Goal: Information Seeking & Learning: Learn about a topic

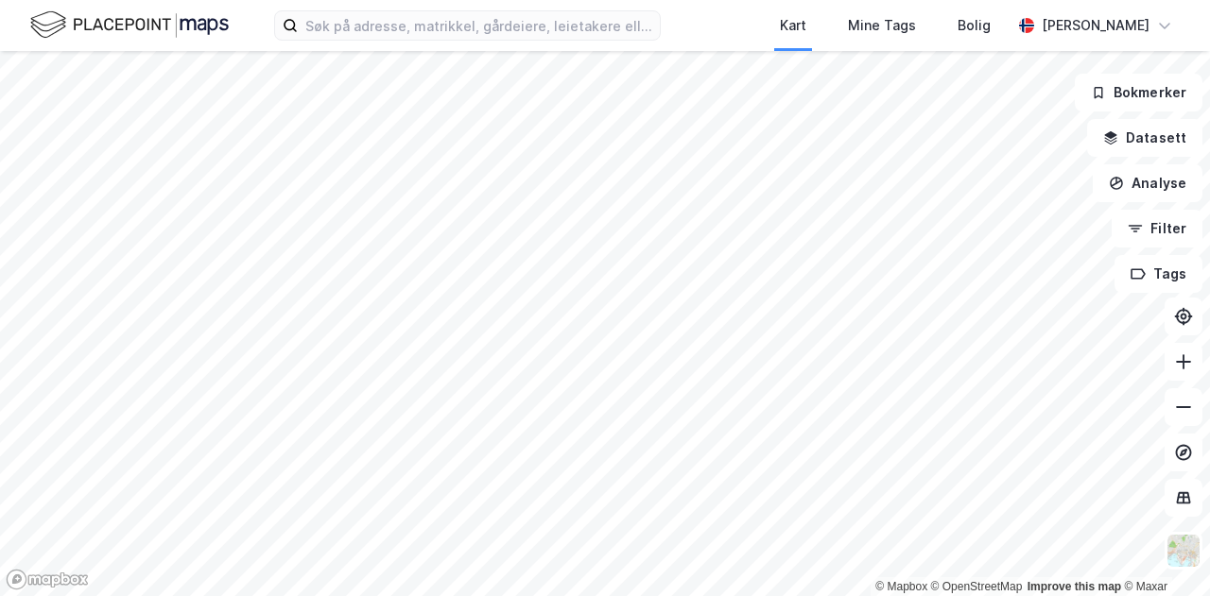
click at [824, 0] on html "Kart Mine Tags Bolig [PERSON_NAME] © Mapbox © OpenStreetMap Improve this map © …" at bounding box center [605, 298] width 1210 height 596
click at [269, 595] on html "Kart Mine Tags Bolig [PERSON_NAME] © Mapbox © OpenStreetMap Improve this map © …" at bounding box center [605, 298] width 1210 height 596
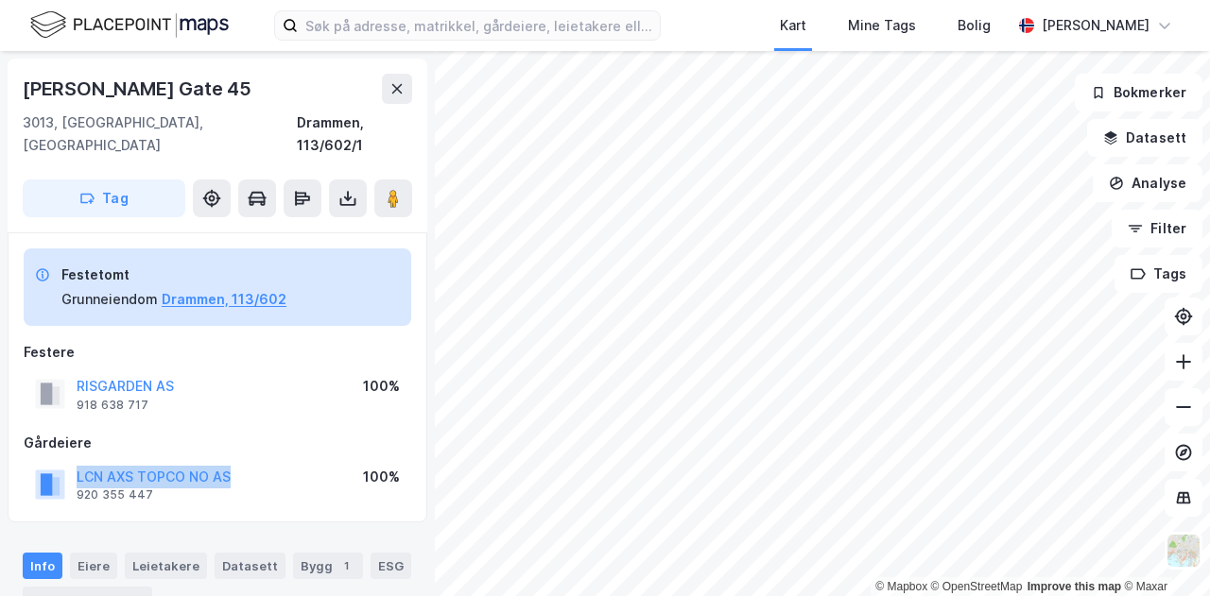
drag, startPoint x: 248, startPoint y: 454, endPoint x: 68, endPoint y: 451, distance: 179.6
click at [68, 462] on div "LCN AXS TOPCO NO AS 920 355 447 100%" at bounding box center [218, 484] width 388 height 45
copy button "LCN AXS TOPCO NO AS"
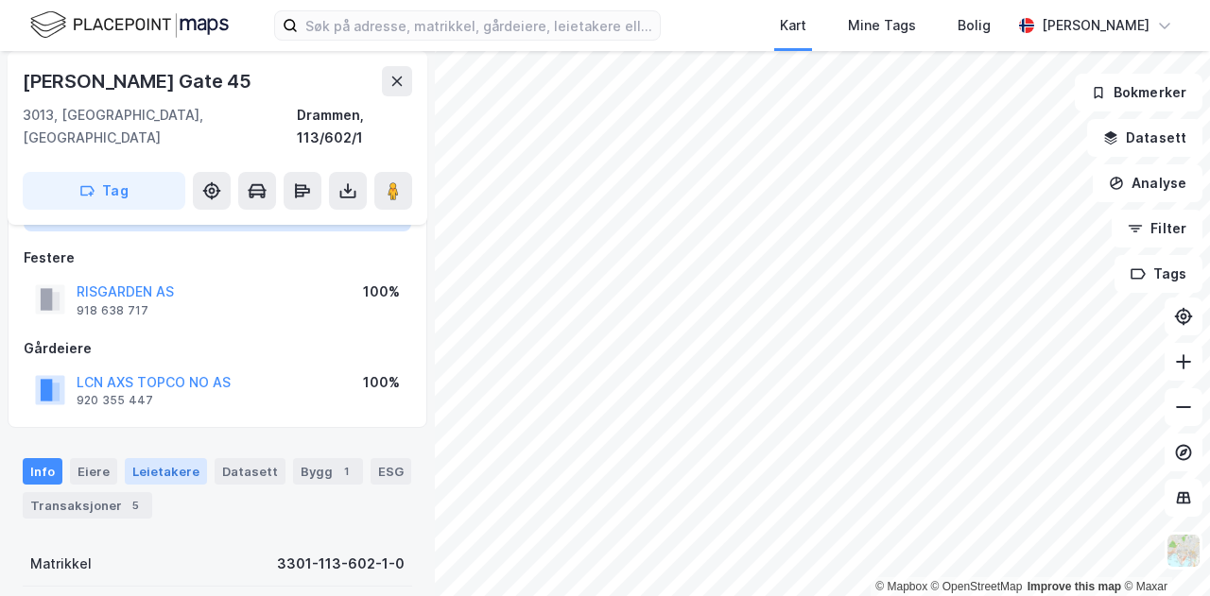
click at [162, 458] on div "Leietakere" at bounding box center [166, 471] width 82 height 26
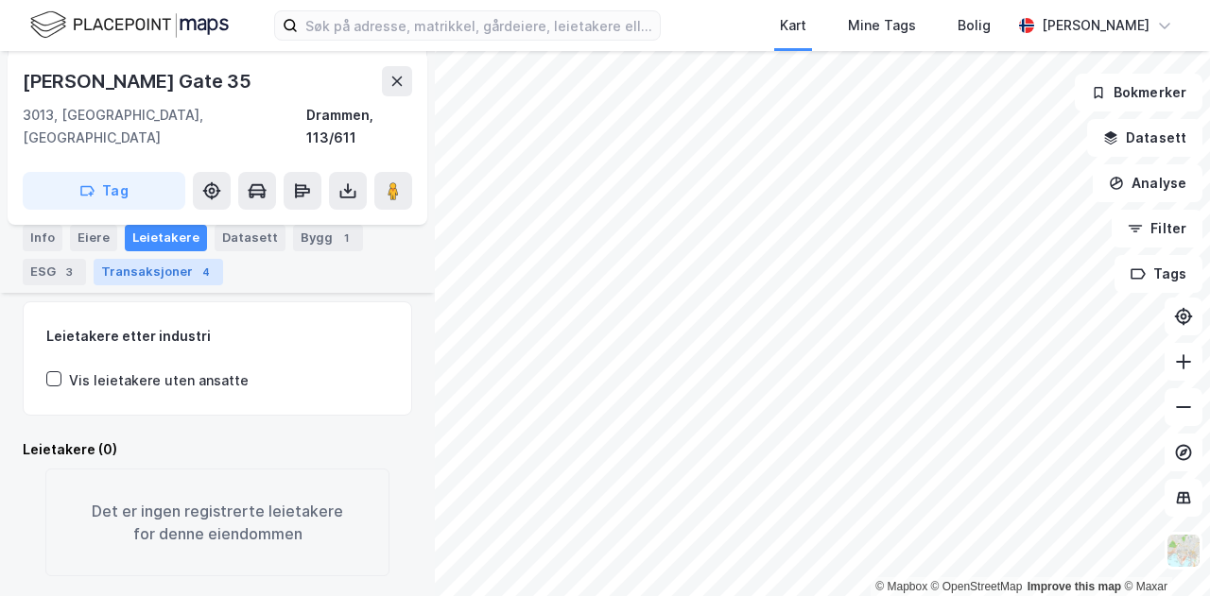
scroll to position [244, 0]
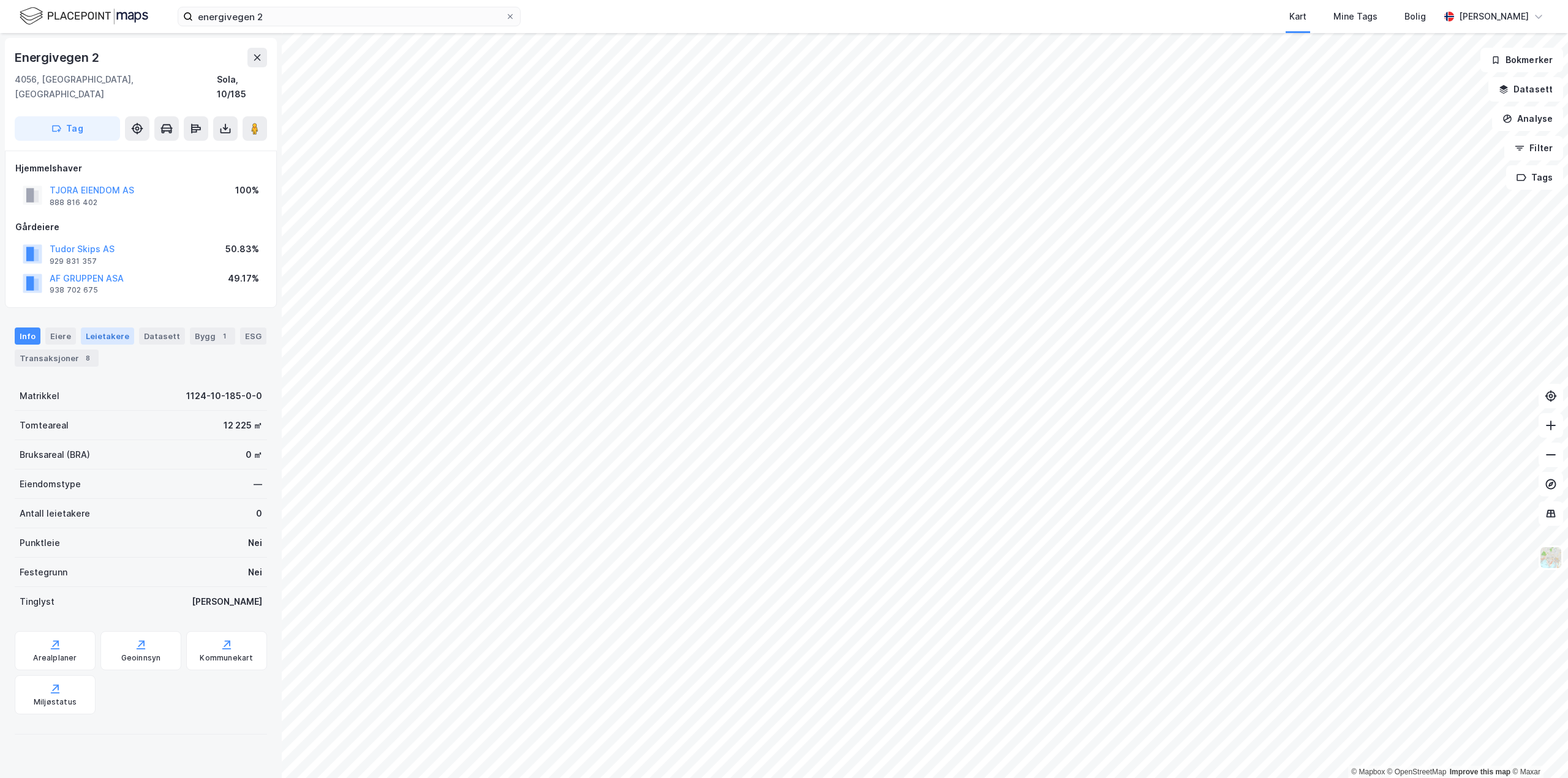
click at [99, 328] on div "Leietakere" at bounding box center [108, 336] width 53 height 17
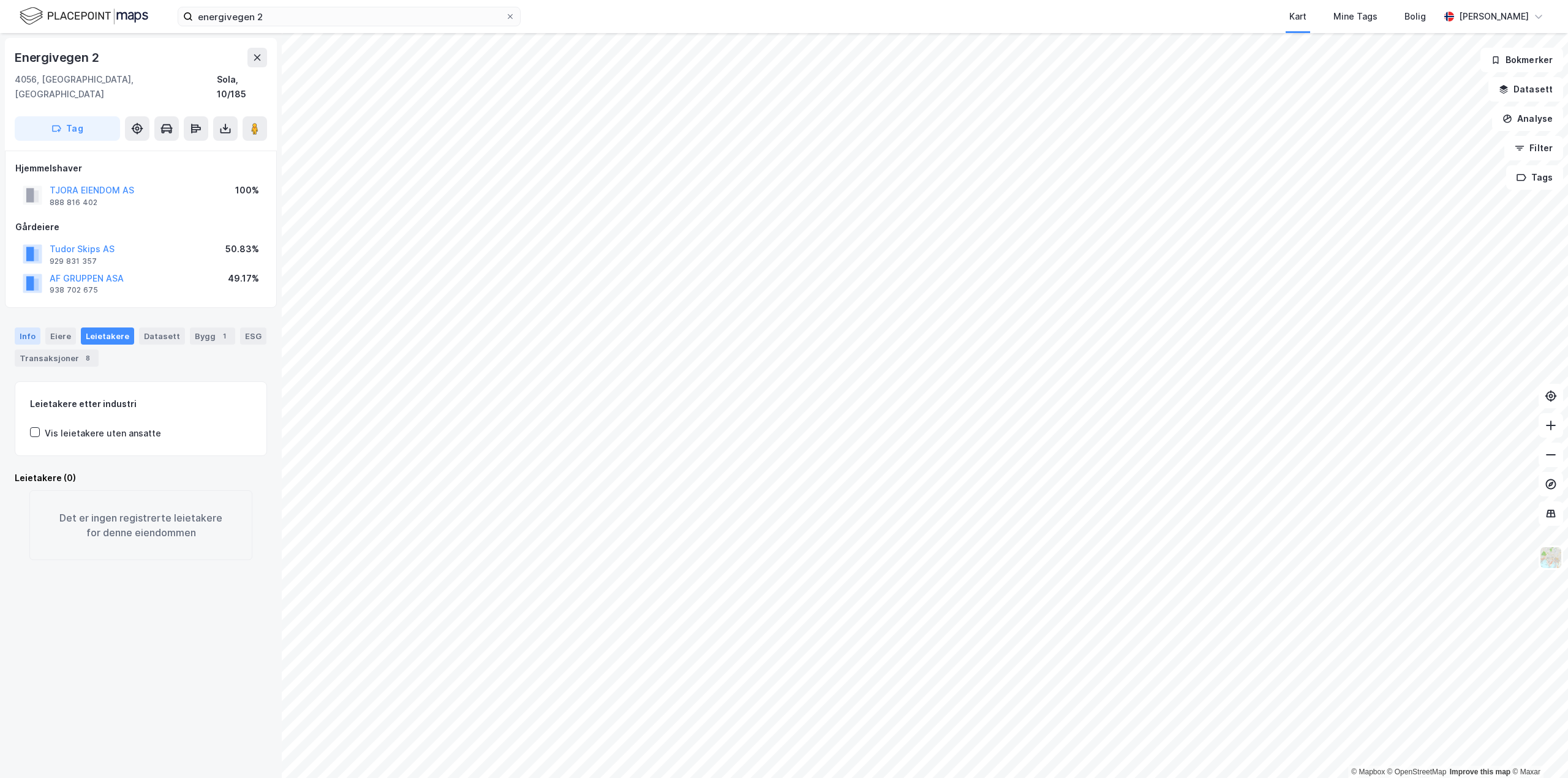
click at [33, 328] on div "Info" at bounding box center [28, 336] width 26 height 17
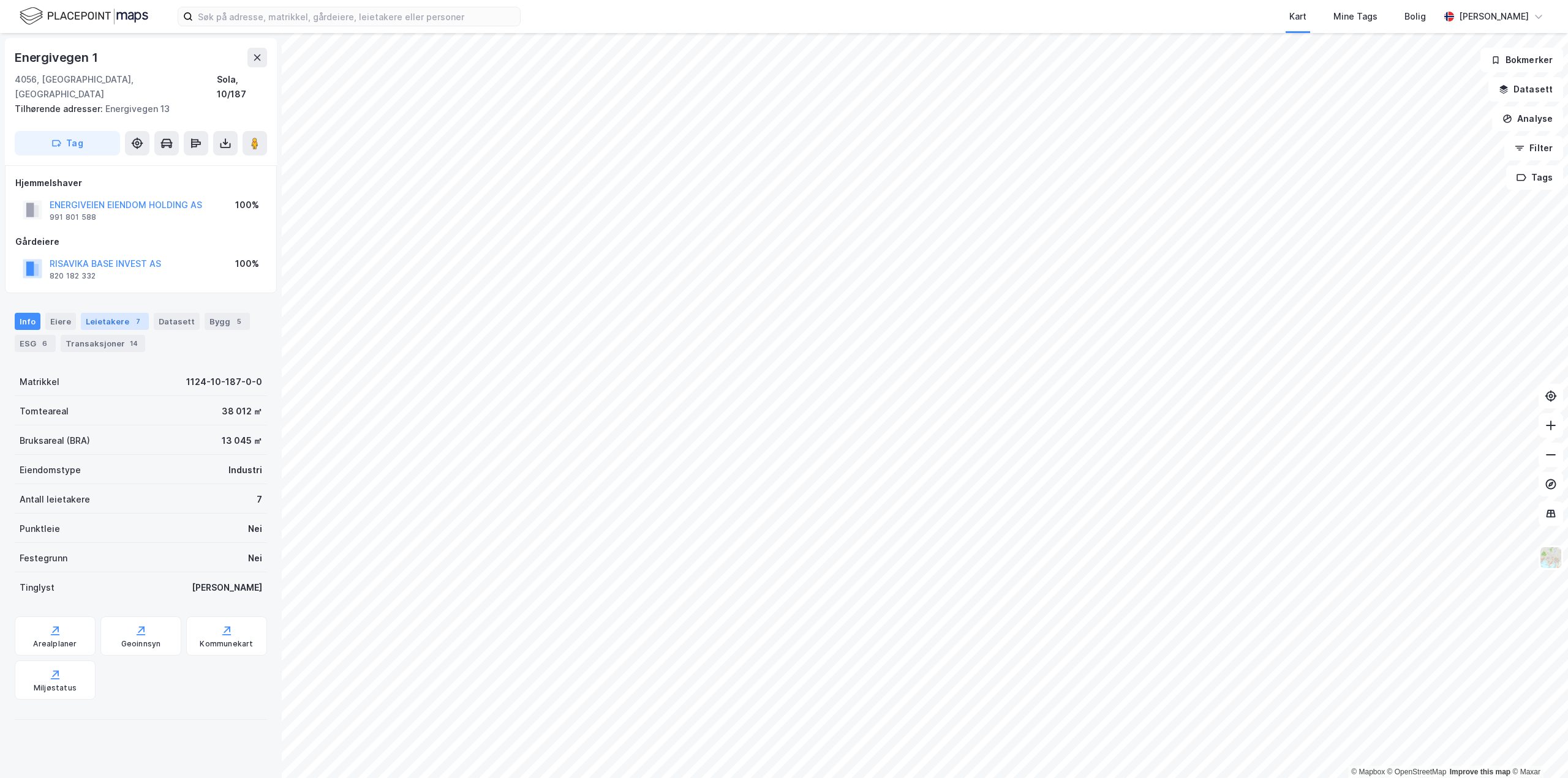
click at [116, 313] on div "Leietakere 7" at bounding box center [115, 321] width 68 height 17
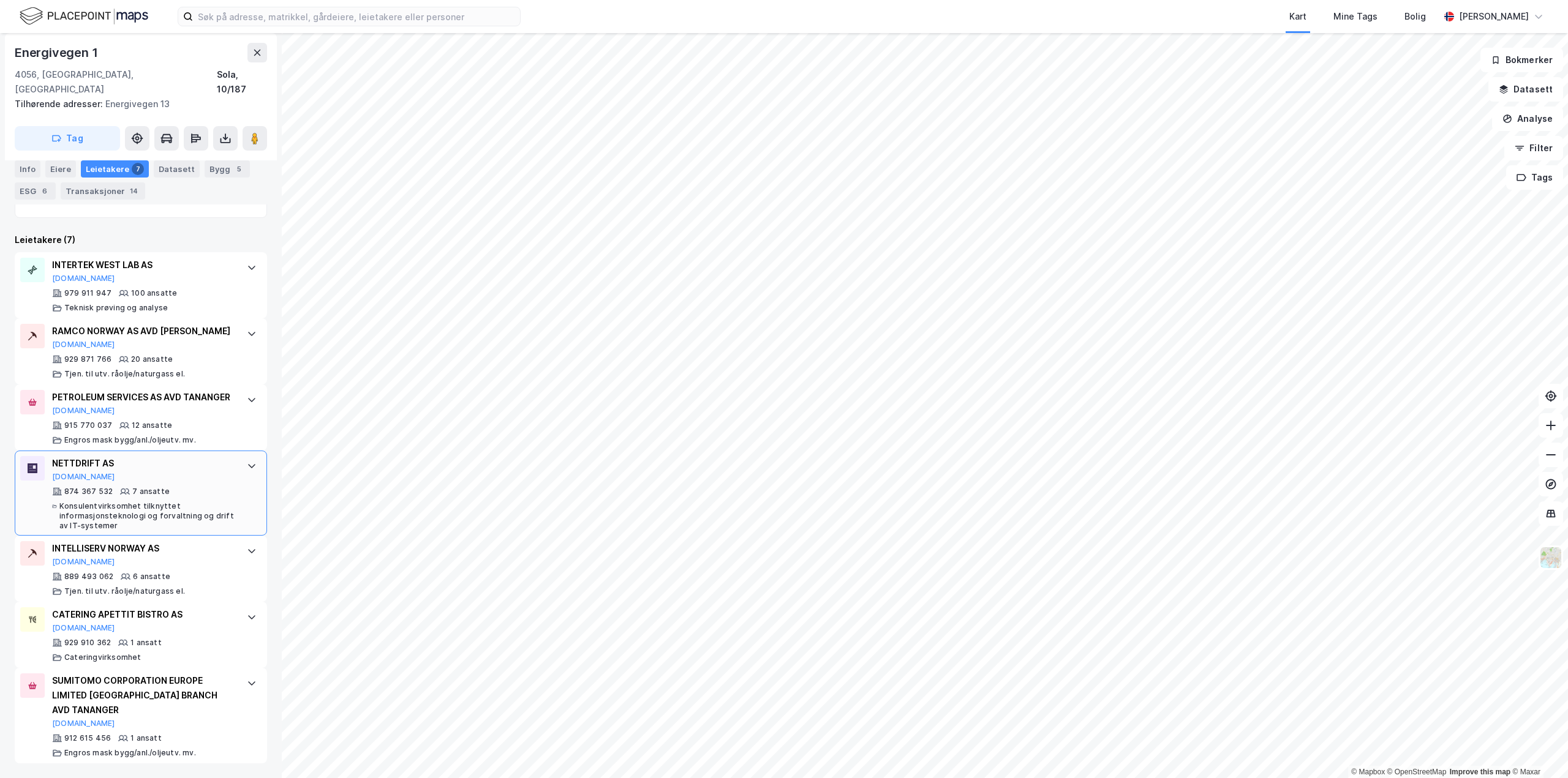
scroll to position [337, 0]
